Goal: Task Accomplishment & Management: Complete application form

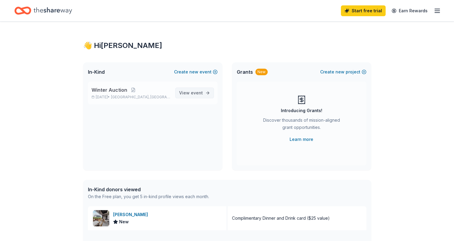
click at [194, 91] on span "event" at bounding box center [197, 92] width 12 height 5
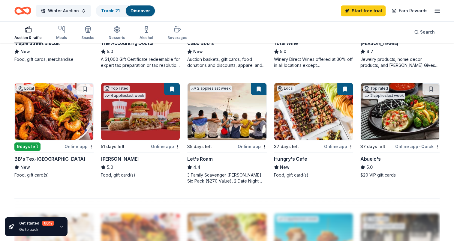
scroll to position [390, 0]
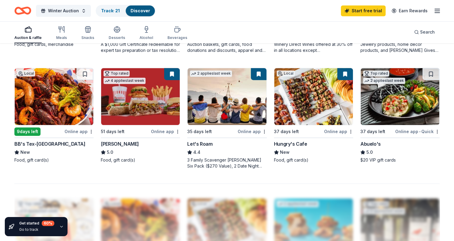
click at [116, 141] on div "[PERSON_NAME]" at bounding box center [120, 143] width 38 height 7
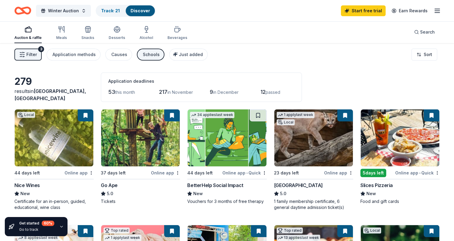
scroll to position [0, 0]
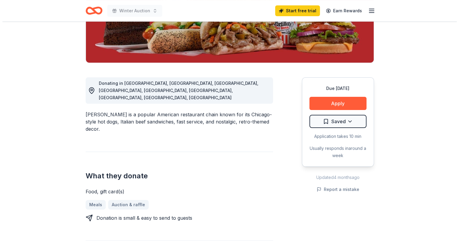
scroll to position [120, 0]
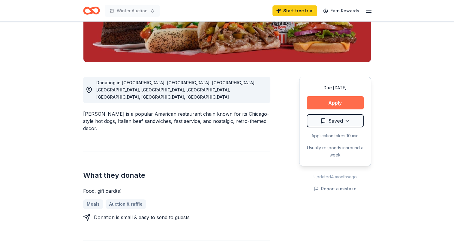
click at [339, 101] on button "Apply" at bounding box center [335, 102] width 57 height 13
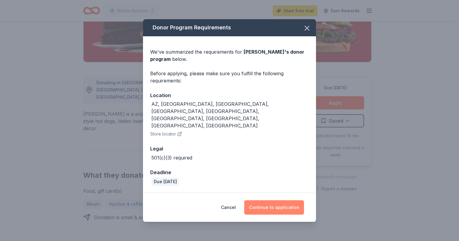
drag, startPoint x: 281, startPoint y: 199, endPoint x: 256, endPoint y: 184, distance: 29.1
click at [281, 200] on button "Continue to application" at bounding box center [274, 207] width 60 height 14
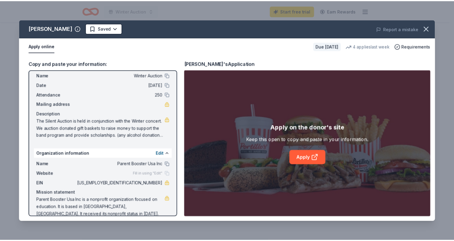
scroll to position [24, 0]
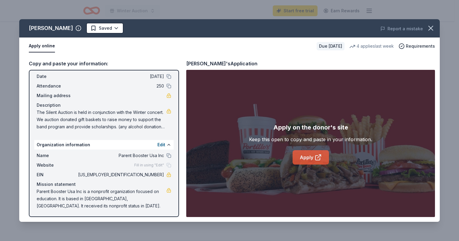
click at [318, 159] on icon at bounding box center [317, 157] width 7 height 7
click at [429, 24] on icon "button" at bounding box center [430, 28] width 8 height 8
